Goal: Task Accomplishment & Management: Manage account settings

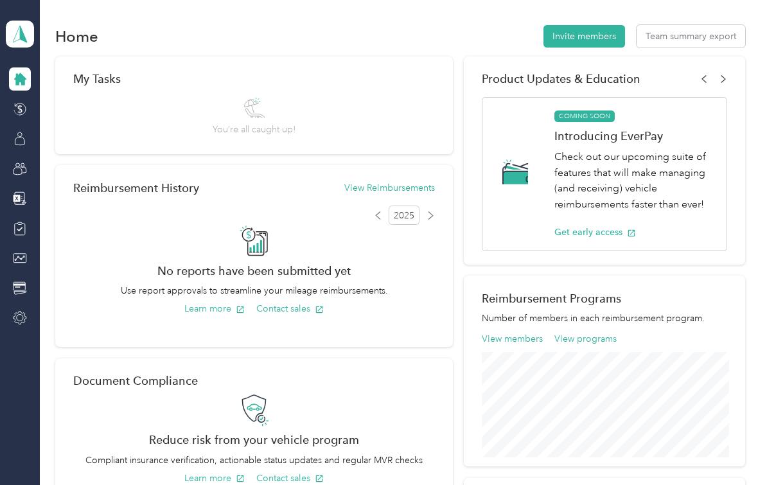
click at [25, 88] on div at bounding box center [20, 78] width 22 height 23
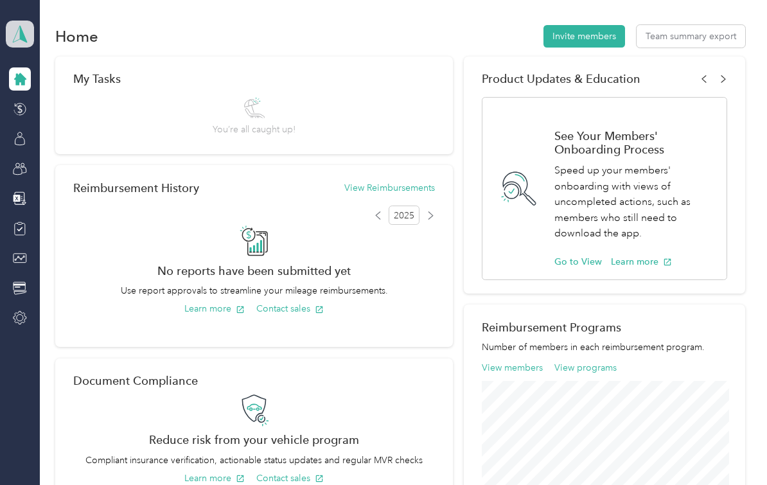
click at [24, 27] on icon at bounding box center [19, 34] width 19 height 18
click at [55, 135] on div "Personal dashboard" at bounding box center [57, 134] width 81 height 13
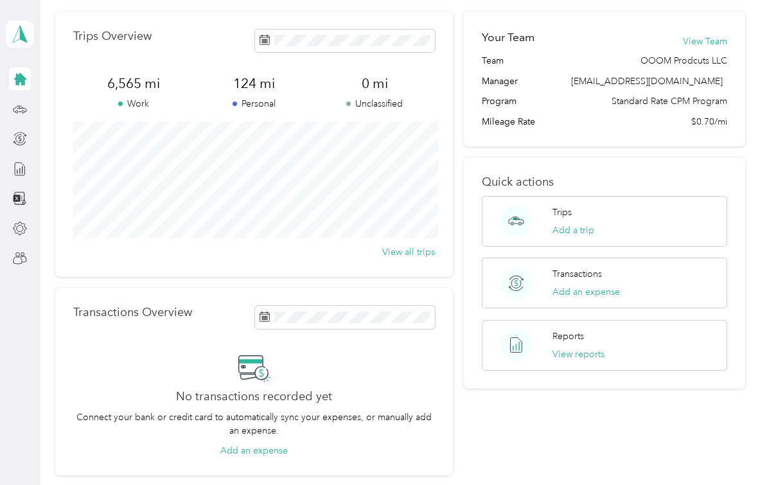
scroll to position [44, 0]
click at [575, 231] on button "Add a trip" at bounding box center [573, 230] width 42 height 13
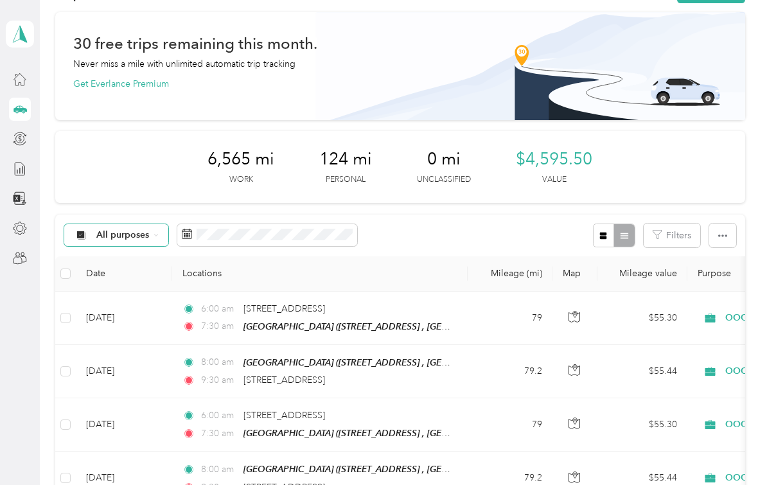
click at [159, 237] on div "All purposes" at bounding box center [116, 235] width 104 height 22
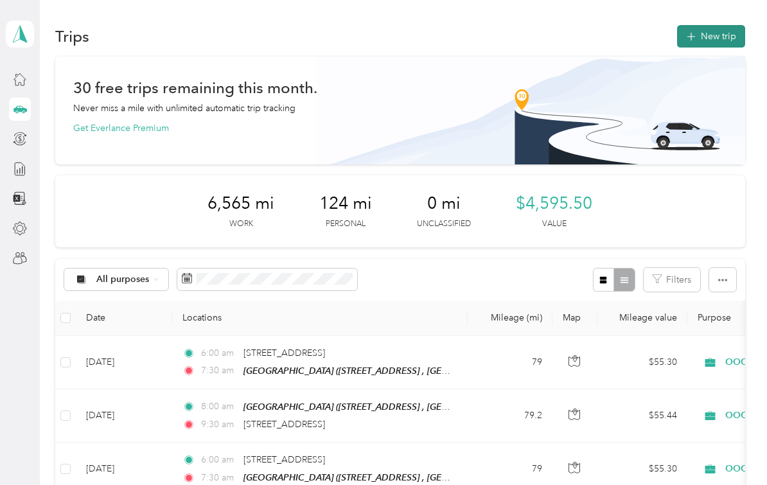
click at [720, 39] on button "New trip" at bounding box center [711, 36] width 68 height 22
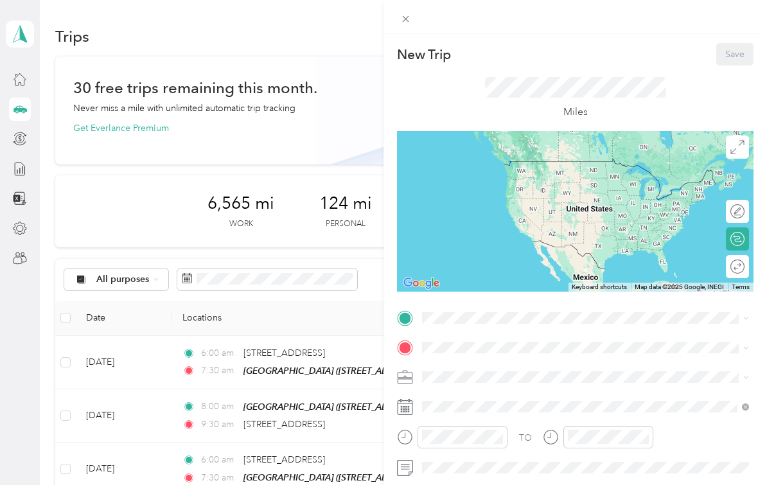
click at [465, 423] on div "Personal" at bounding box center [585, 421] width 318 height 13
click at [485, 364] on span "[STREET_ADDRESS][US_STATE]" at bounding box center [510, 364] width 128 height 12
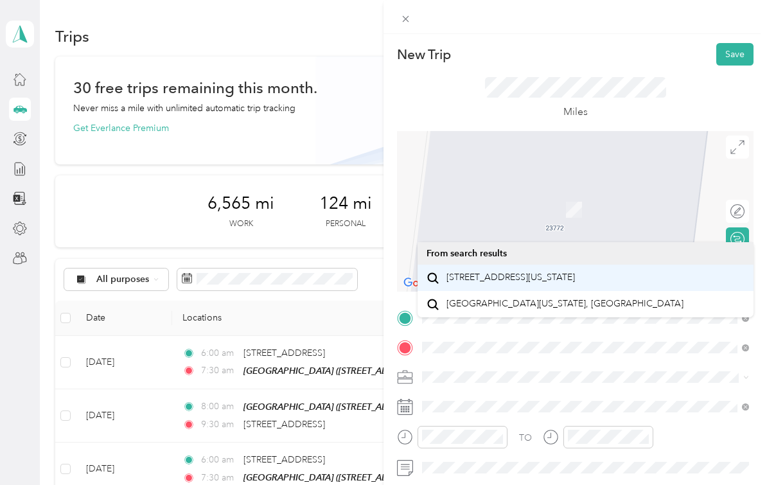
click at [564, 280] on span "[STREET_ADDRESS][US_STATE]" at bounding box center [510, 278] width 128 height 12
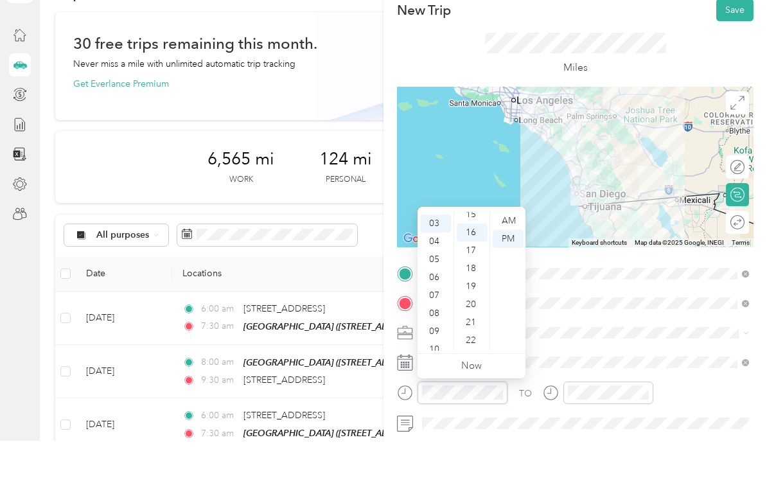
scroll to position [286, 0]
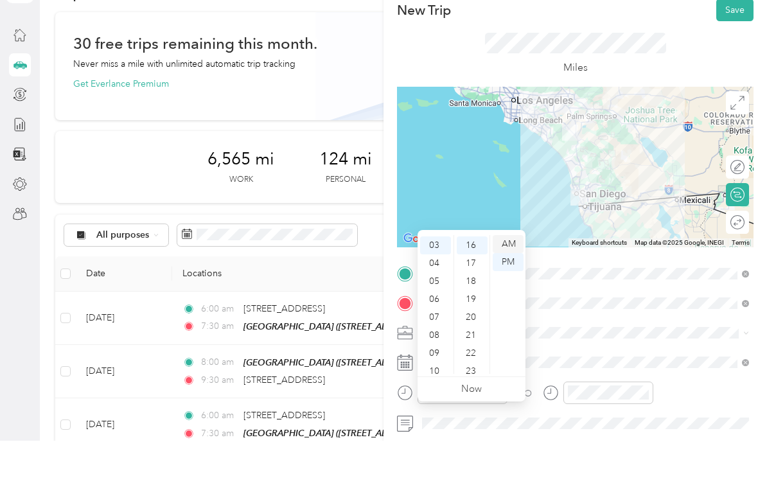
click at [505, 279] on div "AM" at bounding box center [508, 288] width 31 height 18
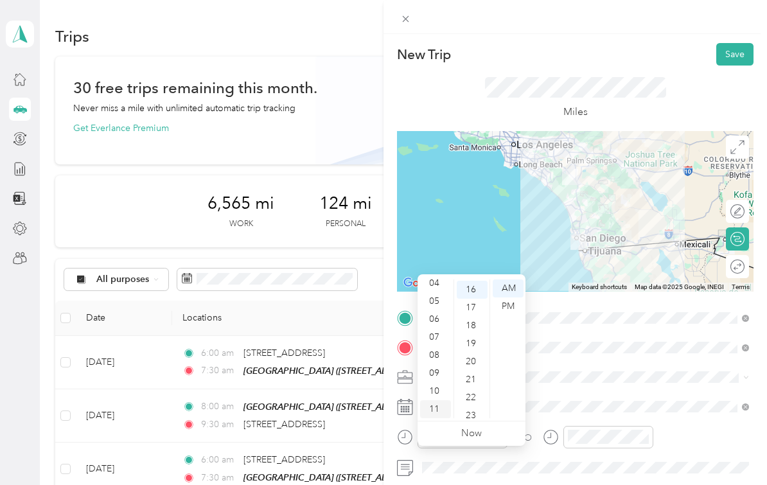
scroll to position [77, 0]
click at [433, 400] on div "11" at bounding box center [435, 409] width 31 height 18
click at [471, 279] on div "00" at bounding box center [472, 288] width 31 height 18
click at [581, 392] on div "TO Add photo" at bounding box center [575, 464] width 356 height 313
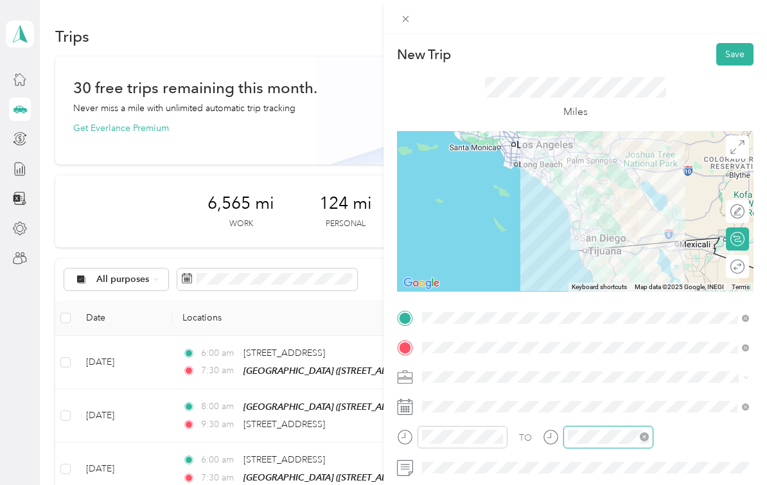
click at [605, 480] on div "TO Add photo" at bounding box center [575, 464] width 356 height 313
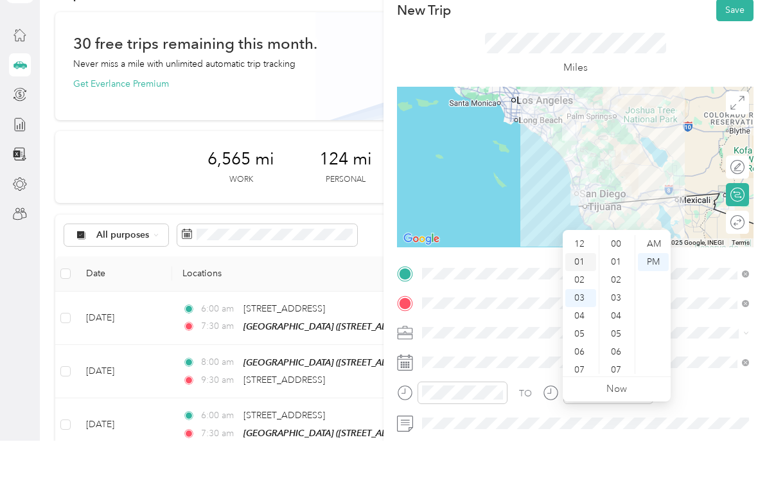
click at [579, 297] on div "01" at bounding box center [580, 306] width 31 height 18
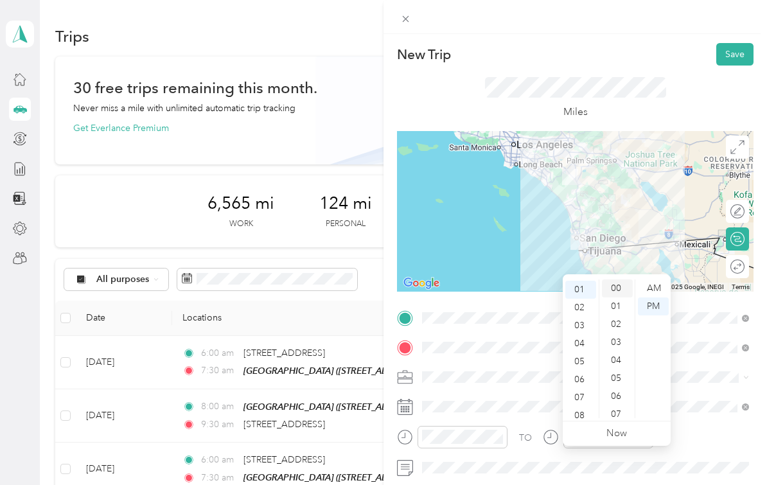
click at [620, 279] on div "00" at bounding box center [617, 288] width 31 height 18
click at [675, 446] on div "TO" at bounding box center [575, 441] width 356 height 31
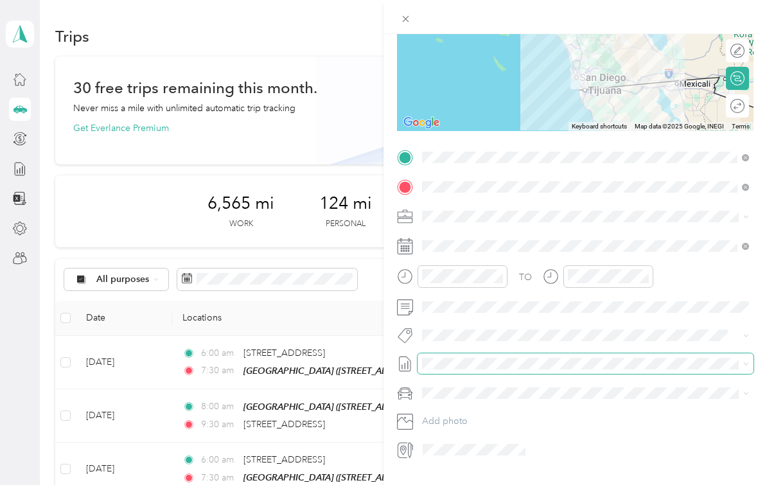
scroll to position [160, 0]
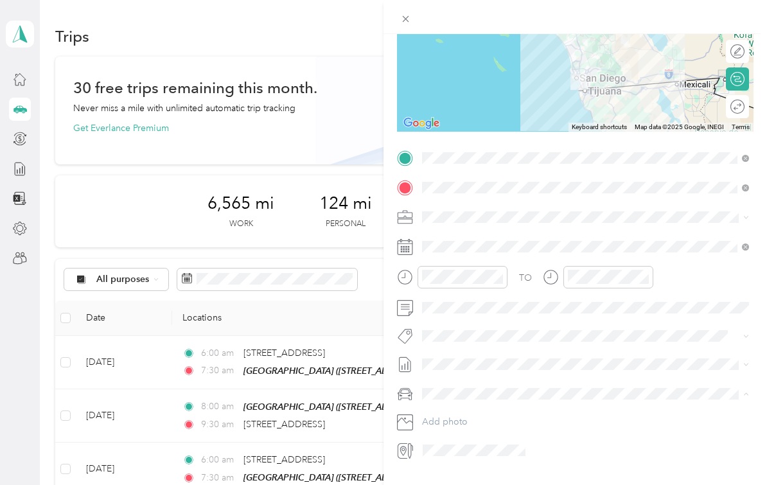
click at [460, 428] on li "Nicks Car" at bounding box center [585, 439] width 336 height 22
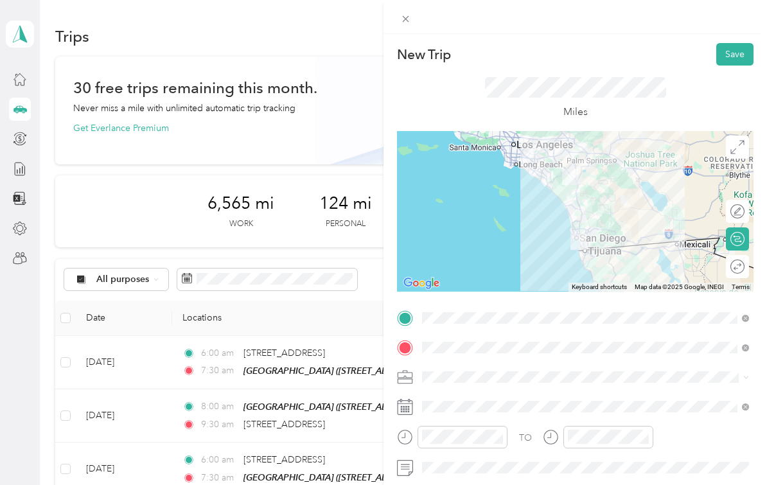
scroll to position [0, 0]
click at [731, 62] on button "Save" at bounding box center [734, 54] width 37 height 22
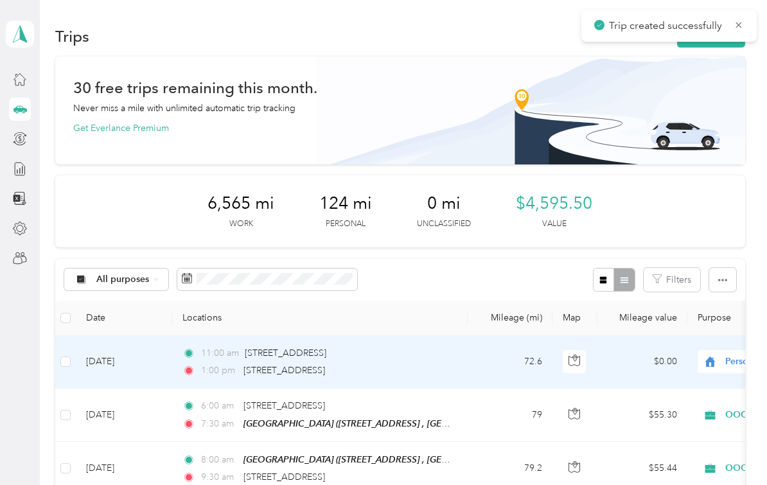
click at [441, 346] on div "11:00 am [STREET_ADDRESS]" at bounding box center [317, 353] width 270 height 14
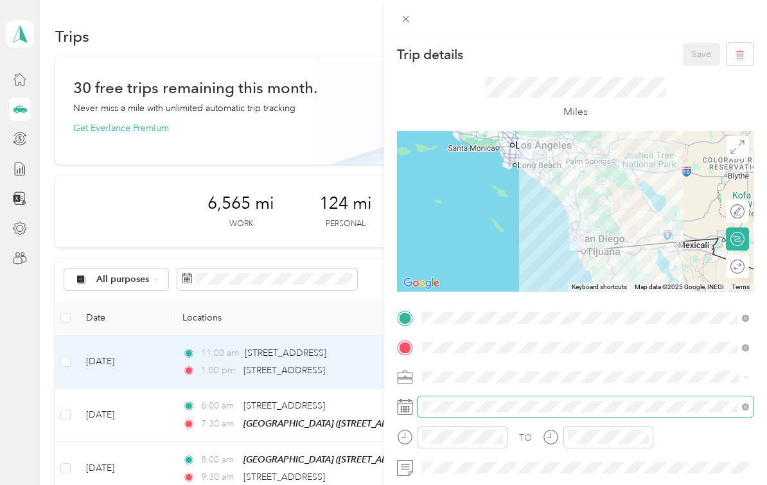
click at [464, 450] on div "TO Add photo" at bounding box center [575, 464] width 356 height 313
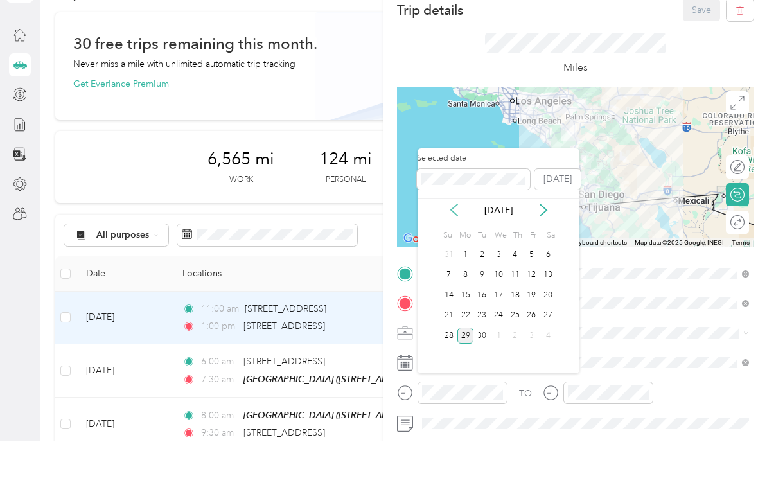
click at [458, 248] on icon at bounding box center [454, 254] width 13 height 13
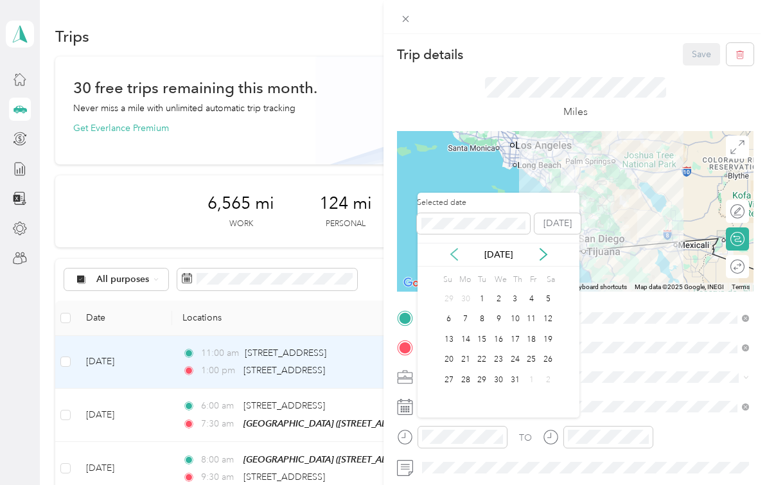
click at [453, 249] on icon at bounding box center [454, 255] width 6 height 12
click at [529, 331] on div "20" at bounding box center [531, 339] width 17 height 16
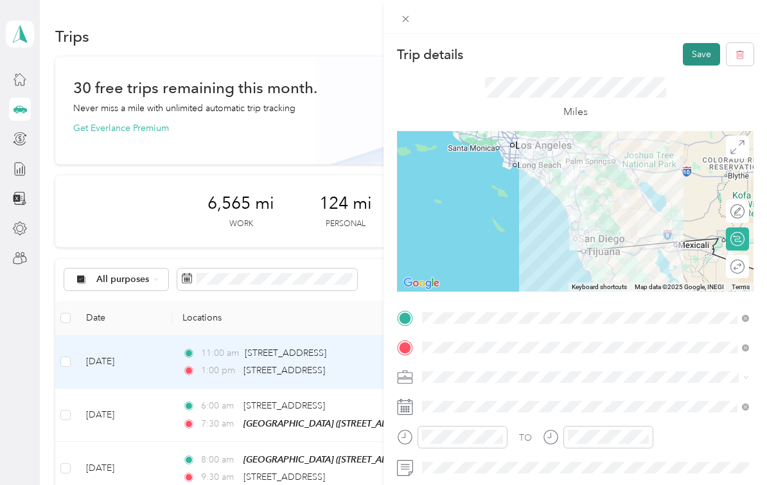
click at [692, 60] on button "Save" at bounding box center [701, 54] width 37 height 22
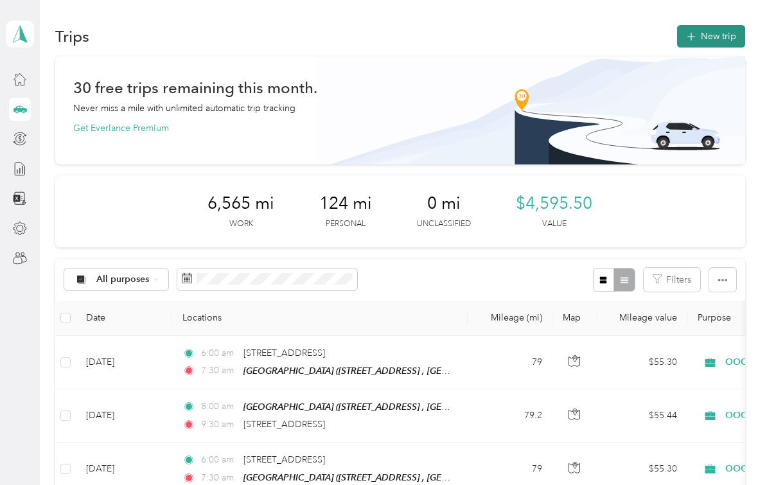
click at [726, 25] on button "New trip" at bounding box center [711, 36] width 68 height 22
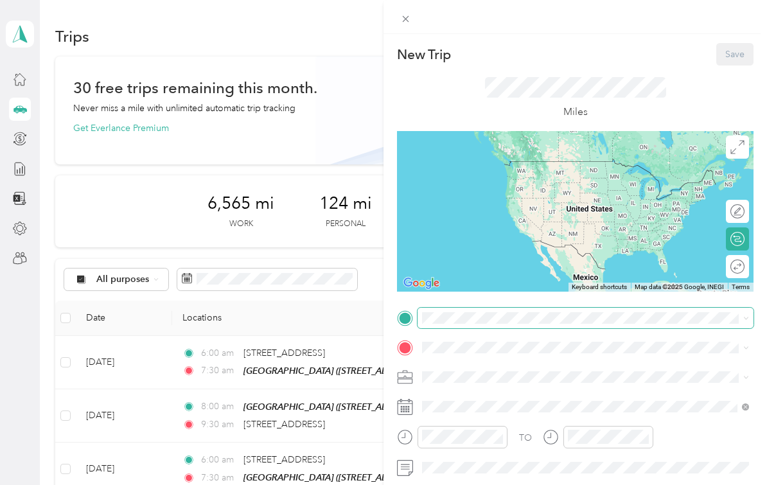
click at [482, 326] on span at bounding box center [585, 318] width 336 height 21
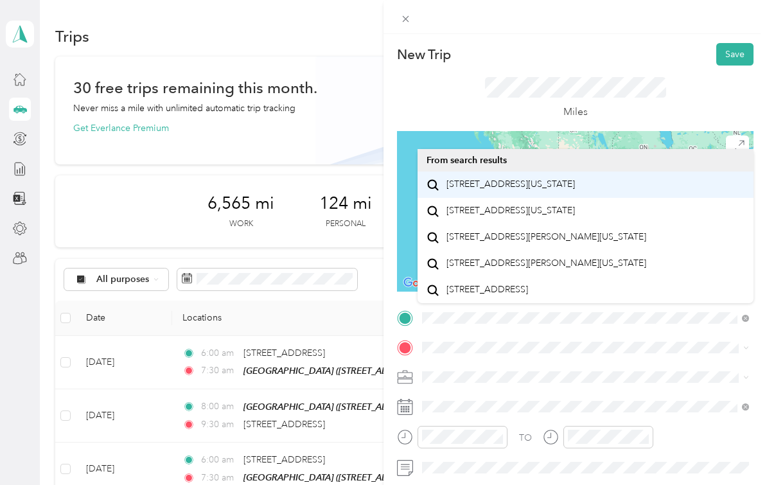
click at [458, 179] on span "[STREET_ADDRESS][US_STATE]" at bounding box center [510, 185] width 128 height 12
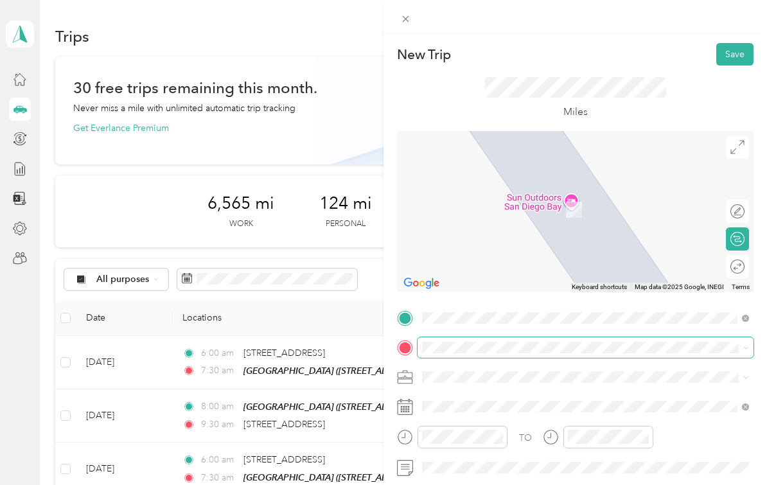
click at [474, 353] on span at bounding box center [585, 347] width 336 height 21
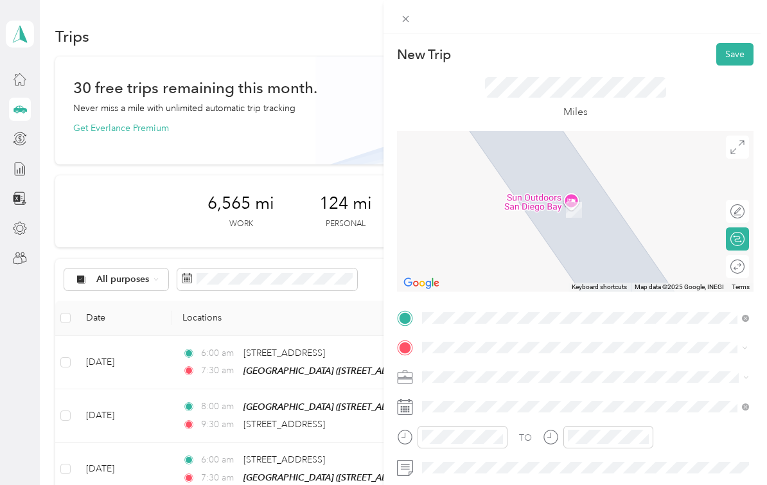
click at [516, 410] on span "[STREET_ADDRESS][US_STATE]" at bounding box center [510, 416] width 128 height 12
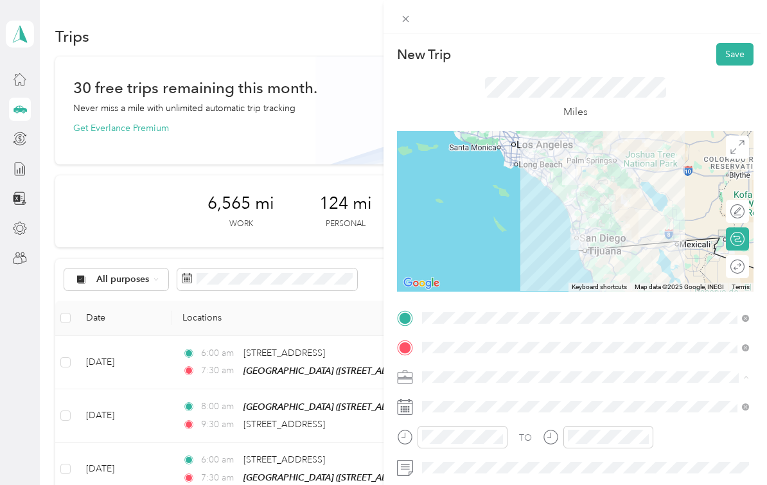
click at [505, 438] on div "Personal" at bounding box center [585, 444] width 318 height 13
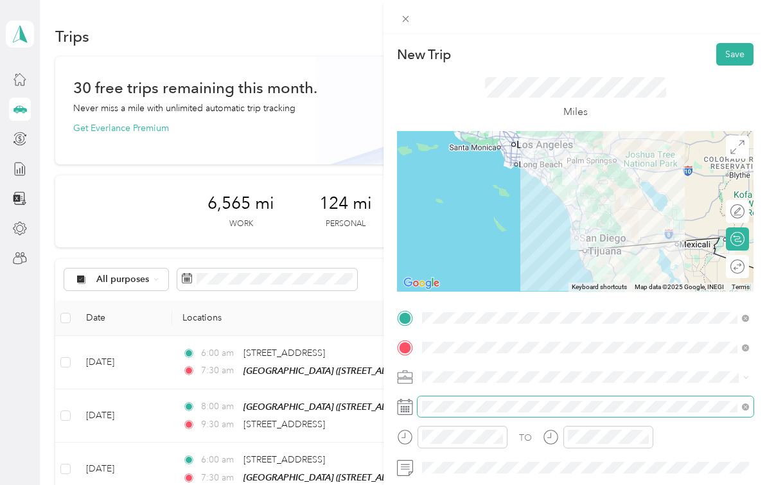
click at [455, 450] on div "TO Add photo" at bounding box center [575, 464] width 356 height 313
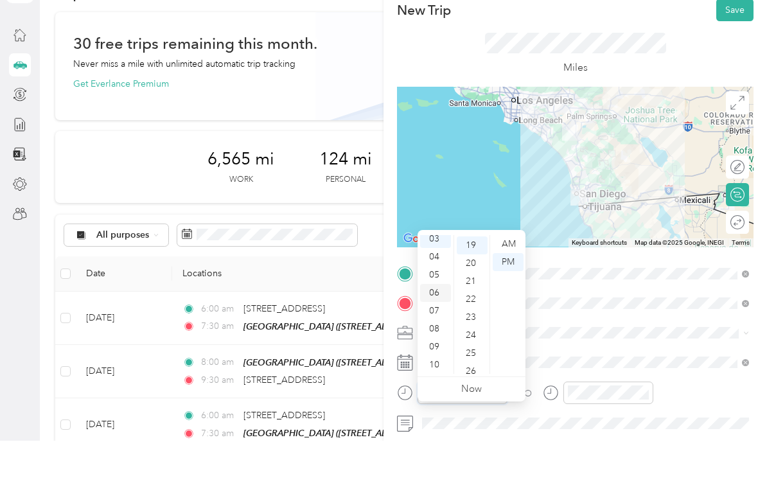
scroll to position [66, 0]
click at [600, 396] on span at bounding box center [585, 406] width 336 height 21
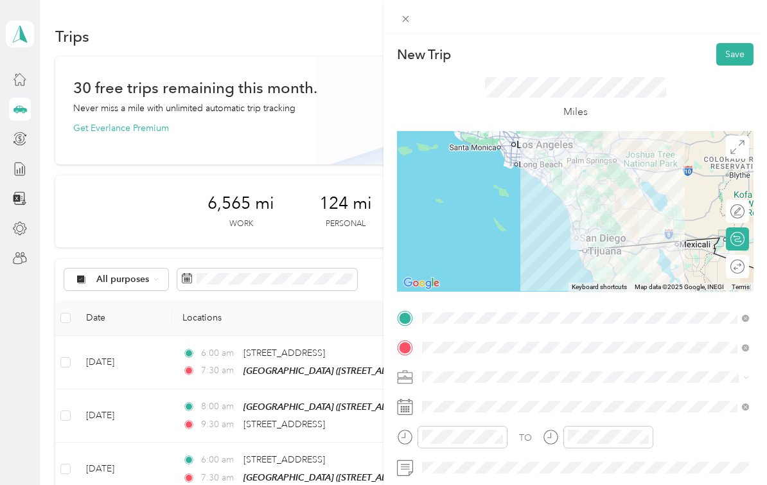
scroll to position [96, 0]
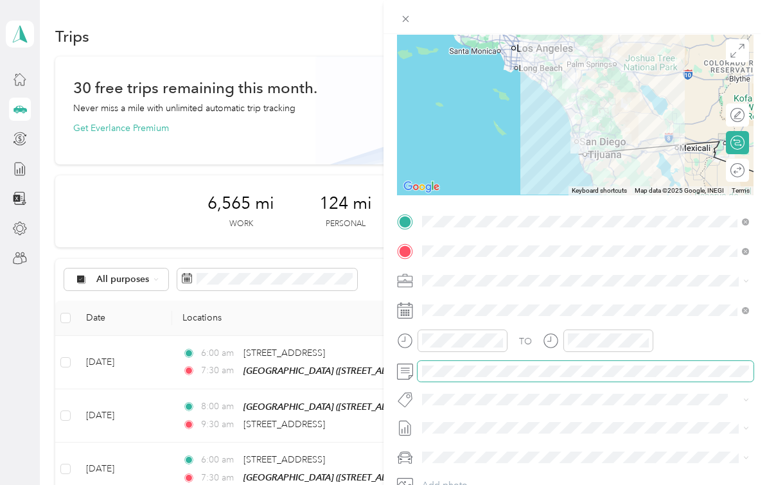
click at [477, 380] on span at bounding box center [585, 371] width 336 height 21
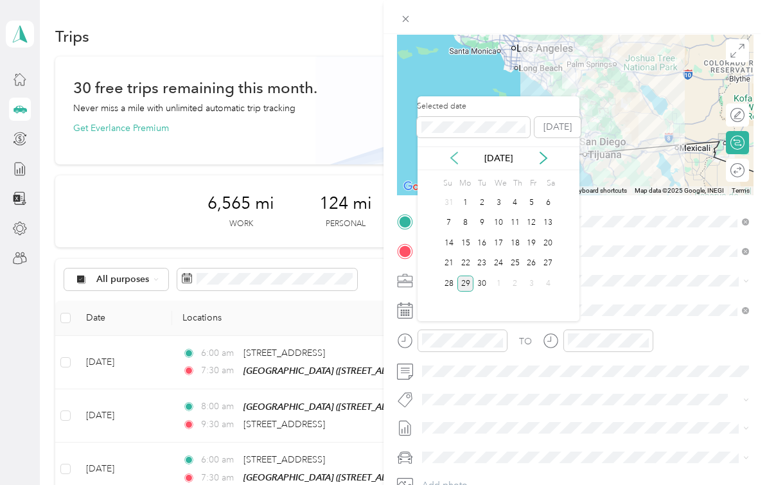
click at [452, 152] on icon at bounding box center [454, 158] width 13 height 13
click at [455, 152] on icon at bounding box center [454, 158] width 13 height 13
click at [447, 256] on div "22" at bounding box center [449, 264] width 17 height 16
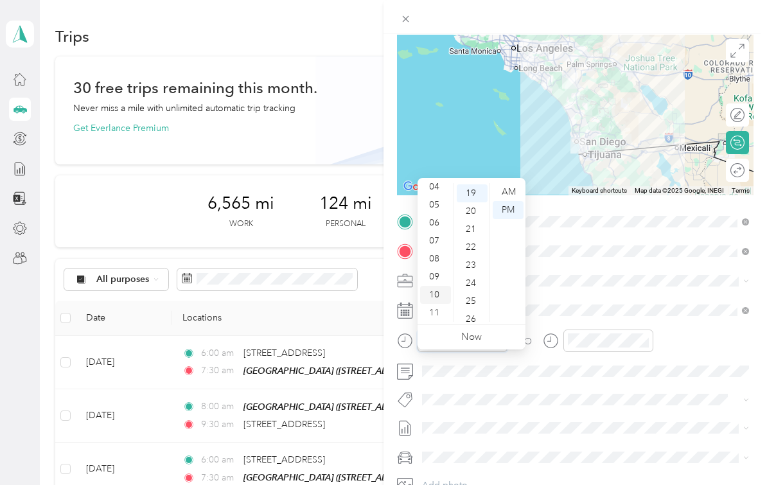
scroll to position [77, 0]
click at [434, 304] on div "11" at bounding box center [435, 313] width 31 height 18
click at [468, 183] on div "00" at bounding box center [472, 192] width 31 height 18
click at [505, 183] on div "AM" at bounding box center [508, 192] width 31 height 18
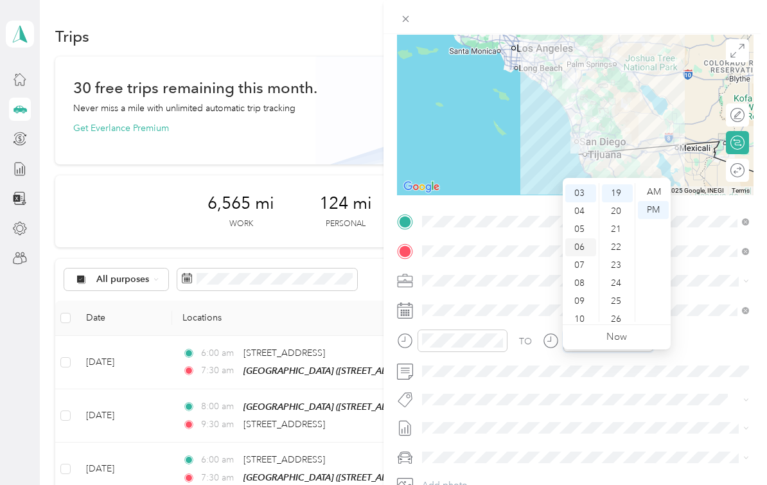
scroll to position [12, 0]
click at [582, 189] on div "01" at bounding box center [580, 198] width 31 height 18
click at [653, 183] on div "AM" at bounding box center [653, 192] width 31 height 18
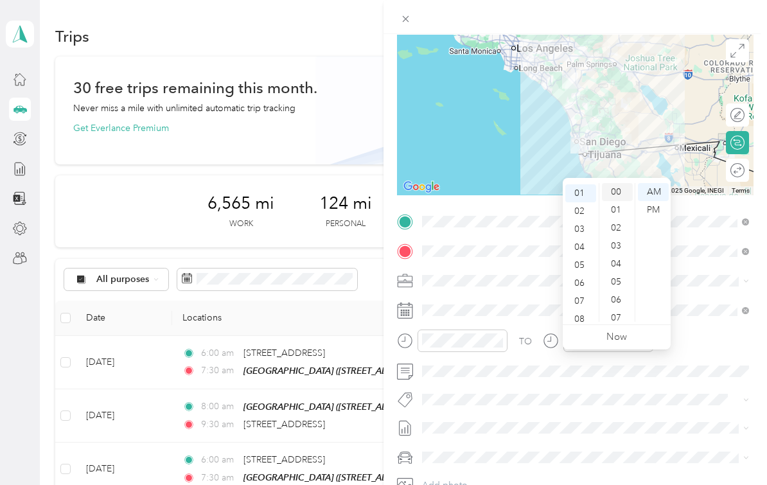
click at [619, 183] on div "00" at bounding box center [617, 192] width 31 height 18
click at [648, 201] on div "PM" at bounding box center [653, 210] width 31 height 18
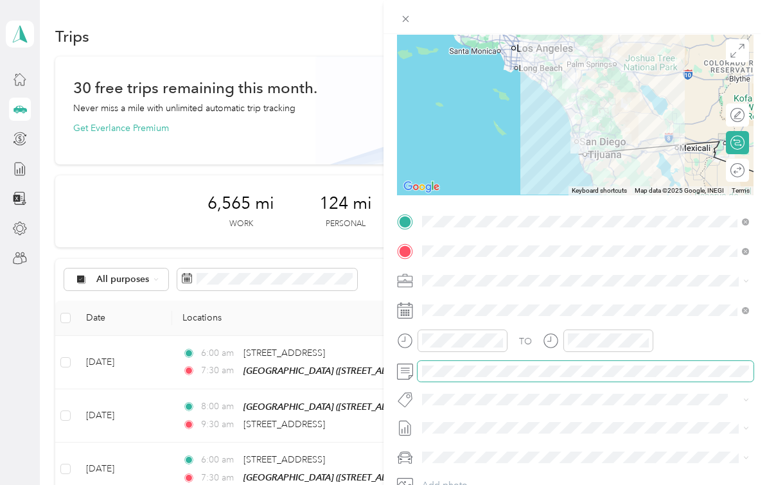
scroll to position [124, 0]
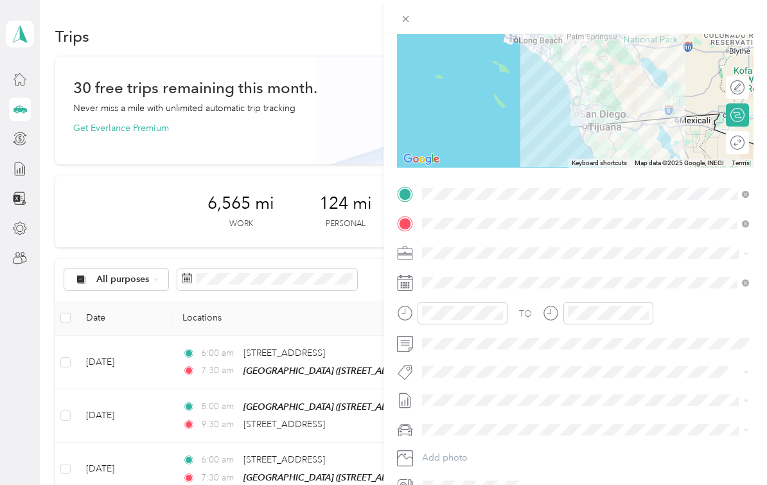
click at [710, 320] on div "TO" at bounding box center [575, 317] width 356 height 31
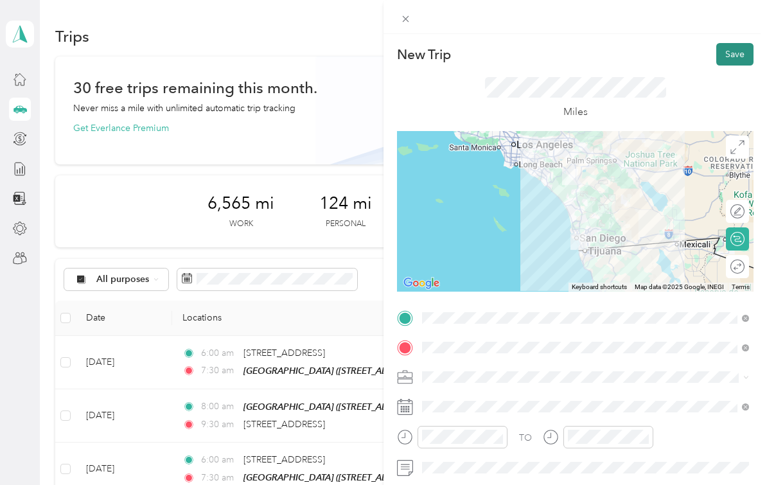
scroll to position [0, 0]
click at [744, 49] on button "Save" at bounding box center [734, 54] width 37 height 22
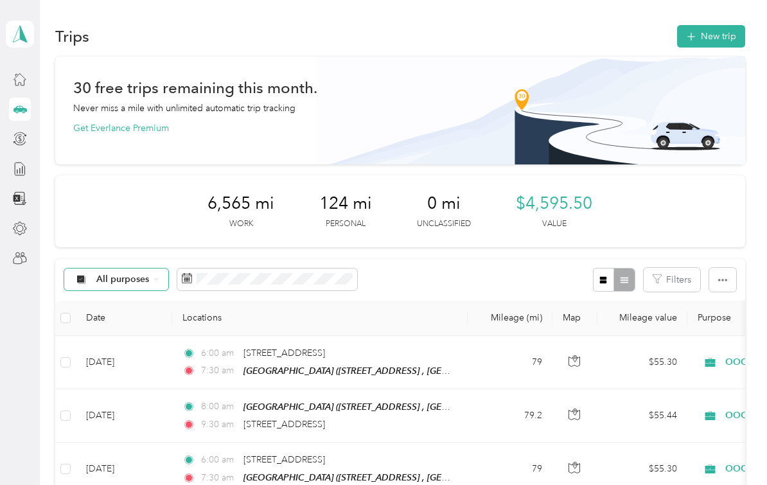
click at [148, 275] on span "All purposes" at bounding box center [122, 279] width 53 height 9
click at [123, 362] on span "Personal" at bounding box center [140, 368] width 89 height 13
